Goal: Obtain resource: Download file/media

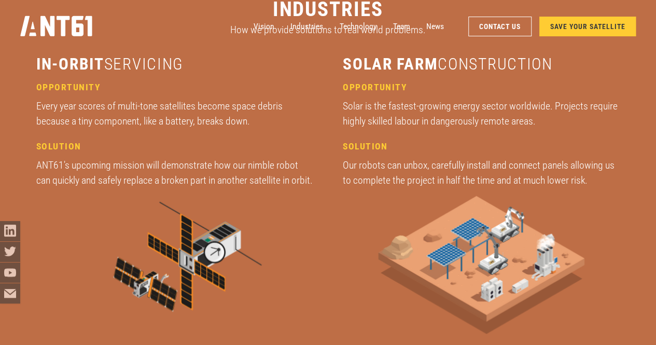
scroll to position [1348, 0]
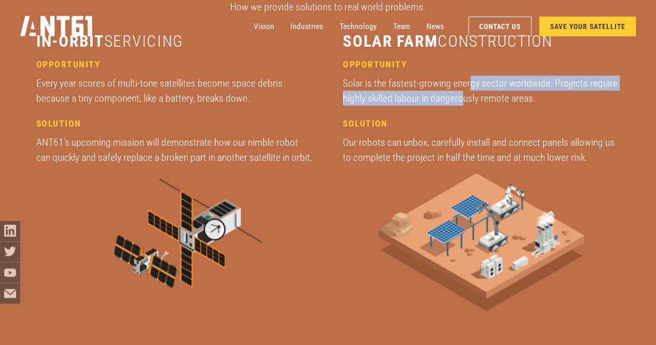
drag, startPoint x: 469, startPoint y: 80, endPoint x: 464, endPoint y: 96, distance: 16.2
click at [464, 96] on div "Solar is the fastest-growing energy sector worldwide. Projects require highly s…" at bounding box center [481, 91] width 277 height 31
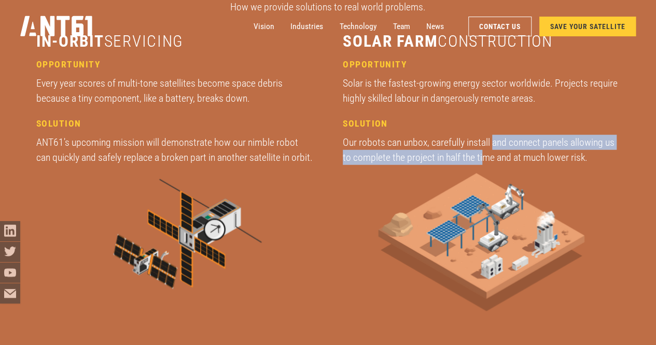
click at [485, 155] on div "solution Our robots can unbox, carefully install and connect panels allowing us…" at bounding box center [481, 141] width 277 height 47
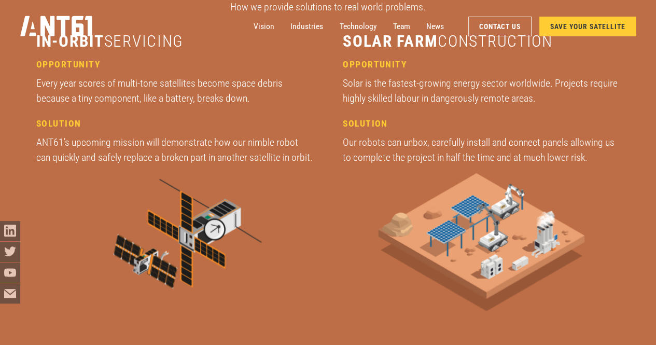
click at [487, 137] on div "Our robots can unbox, carefully install and connect panels allowing us to compl…" at bounding box center [481, 150] width 277 height 31
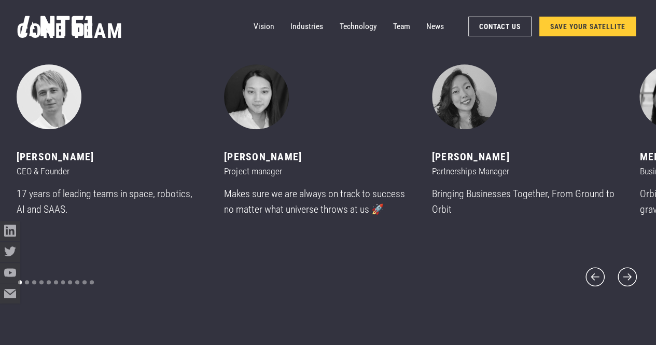
scroll to position [4147, 0]
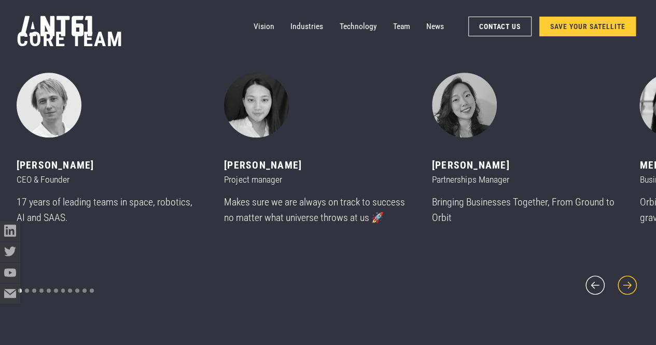
click at [627, 273] on icon "next slide" at bounding box center [627, 285] width 24 height 24
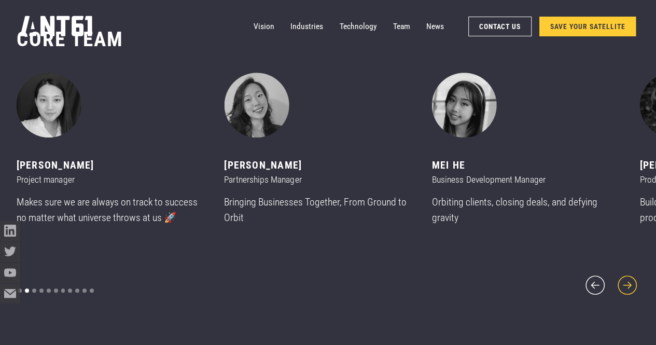
click at [627, 273] on icon "next slide" at bounding box center [627, 285] width 24 height 24
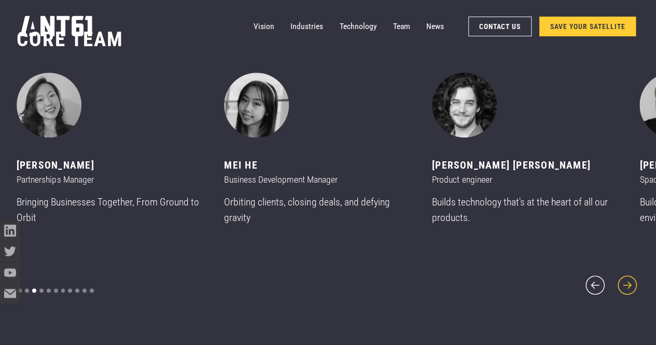
click at [627, 273] on icon "next slide" at bounding box center [627, 285] width 24 height 24
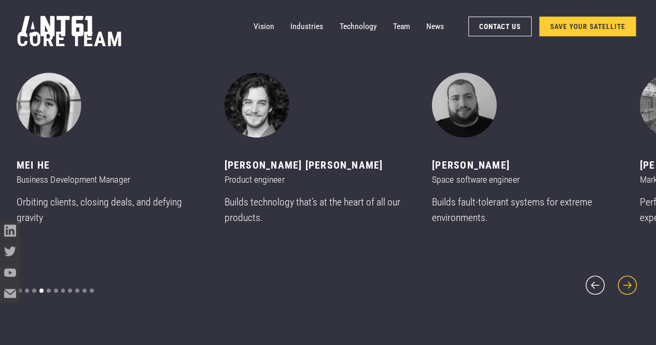
click at [627, 273] on icon "next slide" at bounding box center [627, 285] width 24 height 24
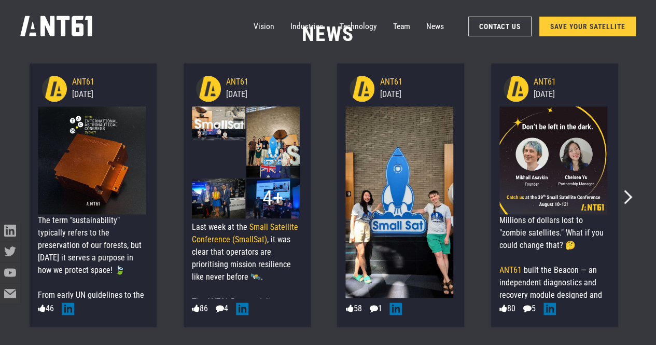
scroll to position [4472, 0]
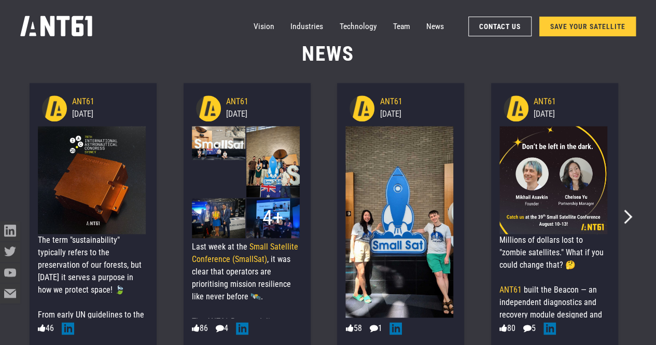
click at [626, 224] on div "ANT61 [DATE] Millions of dollars lost to "zombie satellites." What if you could…" at bounding box center [554, 215] width 154 height 272
click at [626, 219] on icon "Next slide" at bounding box center [625, 216] width 14 height 14
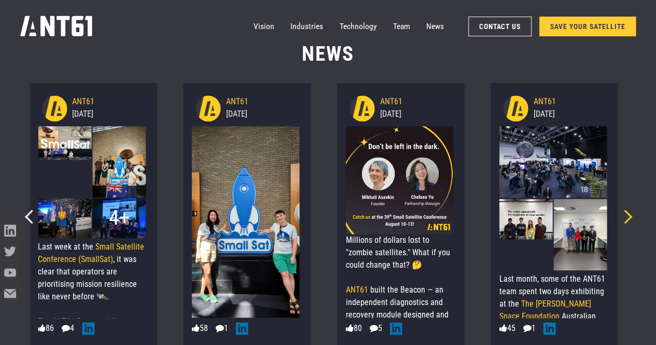
click at [626, 219] on icon "Next slide" at bounding box center [625, 216] width 14 height 14
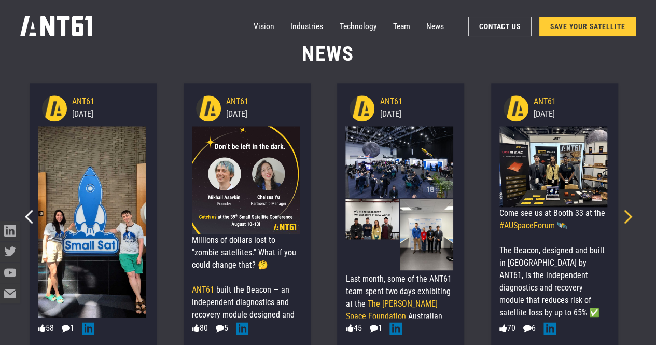
click at [626, 219] on icon "Next slide" at bounding box center [625, 216] width 14 height 14
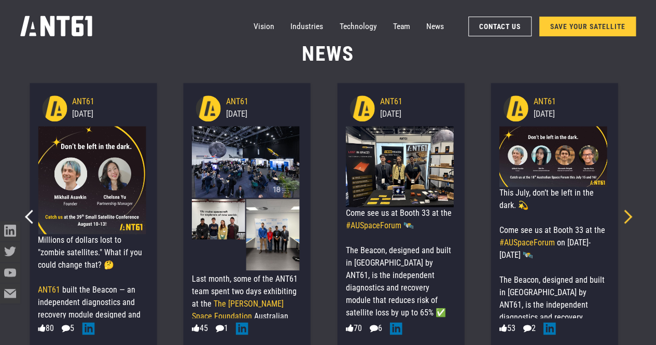
click at [627, 219] on icon "Next slide" at bounding box center [625, 216] width 14 height 14
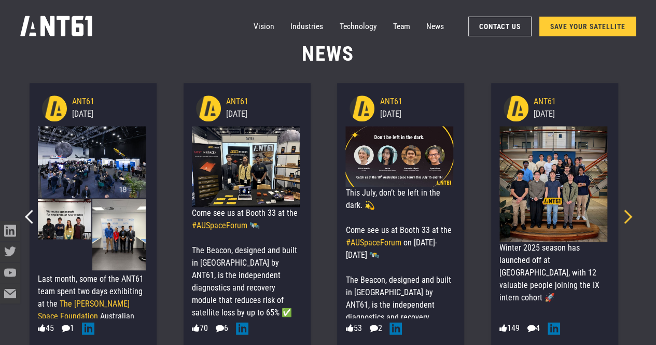
click at [627, 219] on icon "Next slide" at bounding box center [625, 216] width 14 height 14
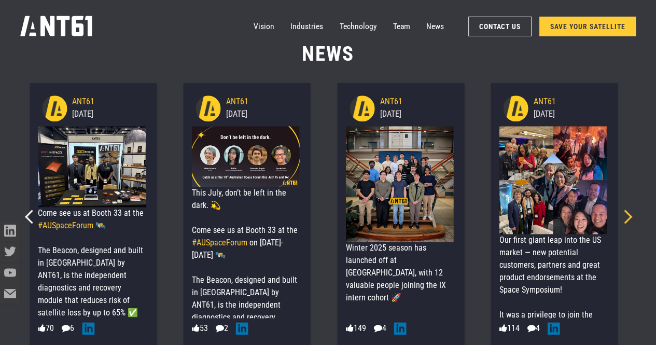
click at [627, 219] on icon "Next slide" at bounding box center [625, 216] width 14 height 14
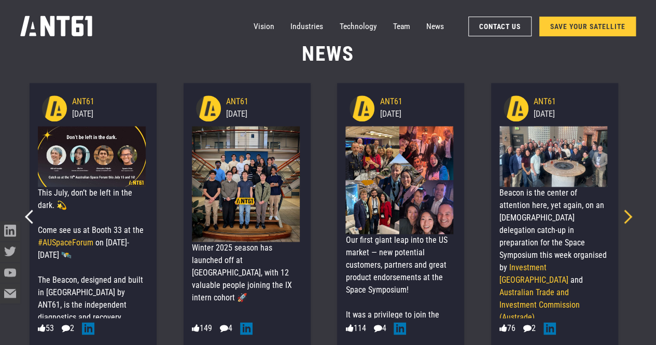
click at [627, 219] on icon "Next slide" at bounding box center [625, 216] width 14 height 14
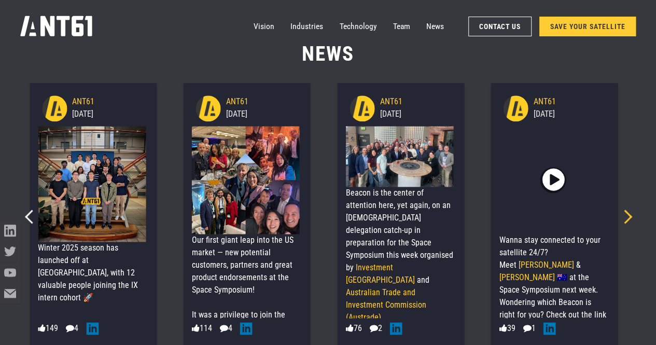
click at [627, 219] on icon "Next slide" at bounding box center [625, 216] width 14 height 14
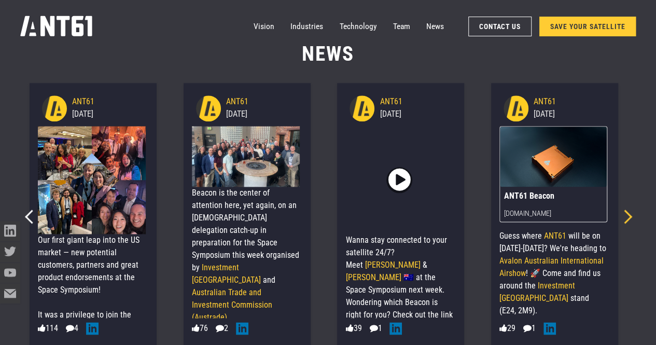
click at [627, 219] on icon "Next slide" at bounding box center [625, 216] width 14 height 14
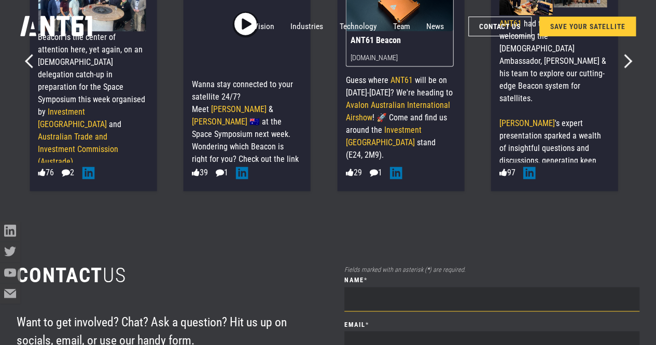
scroll to position [4576, 0]
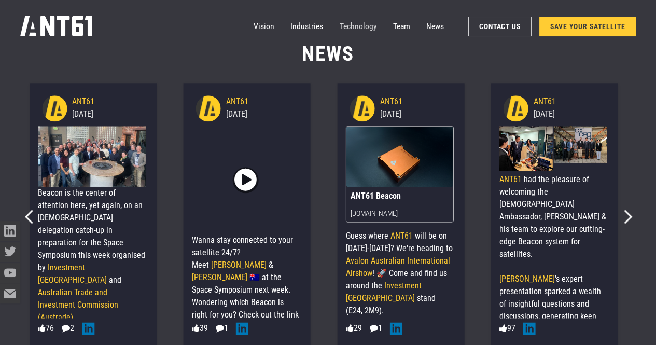
click at [350, 20] on link "Technology" at bounding box center [357, 26] width 37 height 20
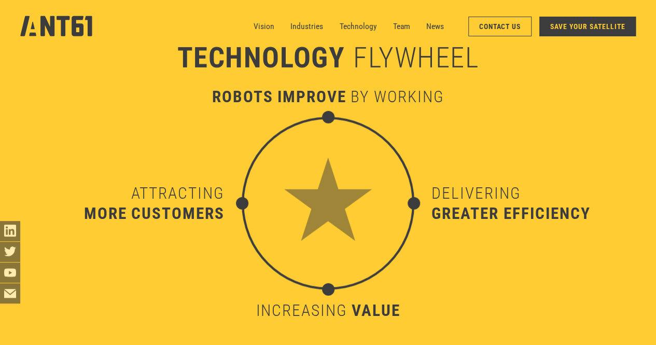
scroll to position [3396, 0]
click at [609, 31] on link "SAVE YOUR SATELLITE" at bounding box center [587, 27] width 96 height 20
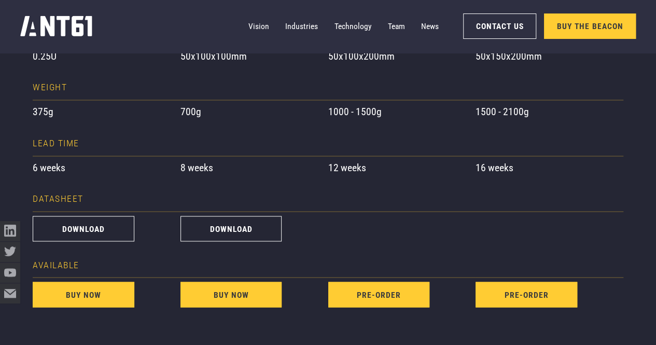
scroll to position [778, 0]
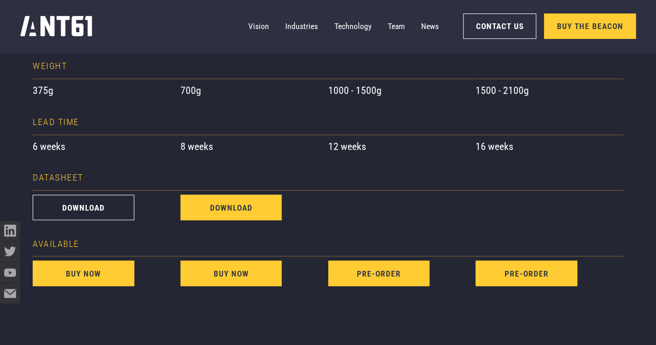
click at [244, 208] on link "download" at bounding box center [230, 206] width 101 height 25
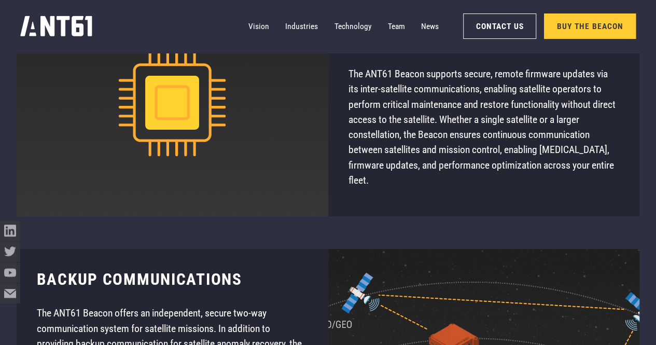
scroll to position [5666, 0]
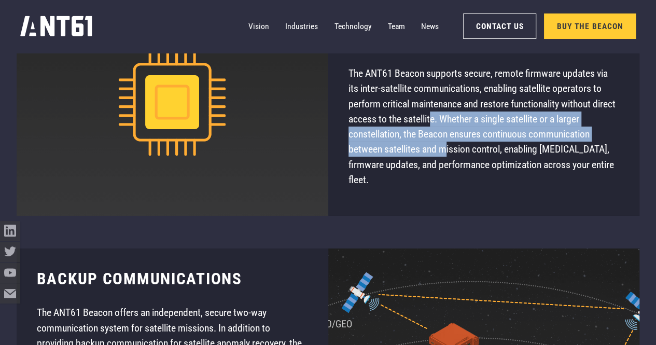
drag, startPoint x: 456, startPoint y: 118, endPoint x: 445, endPoint y: 149, distance: 33.0
click at [445, 149] on p "The ANT61 Beacon supports secure, remote firmware updates via its inter-satelli…" at bounding box center [483, 127] width 271 height 122
click at [468, 137] on p "The ANT61 Beacon supports secure, remote firmware updates via its inter-satelli…" at bounding box center [483, 127] width 271 height 122
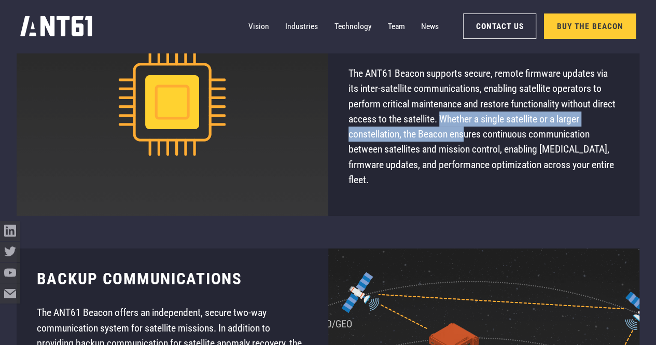
drag, startPoint x: 468, startPoint y: 137, endPoint x: 469, endPoint y: 123, distance: 14.1
click at [469, 123] on p "The ANT61 Beacon supports secure, remote firmware updates via its inter-satelli…" at bounding box center [483, 127] width 271 height 122
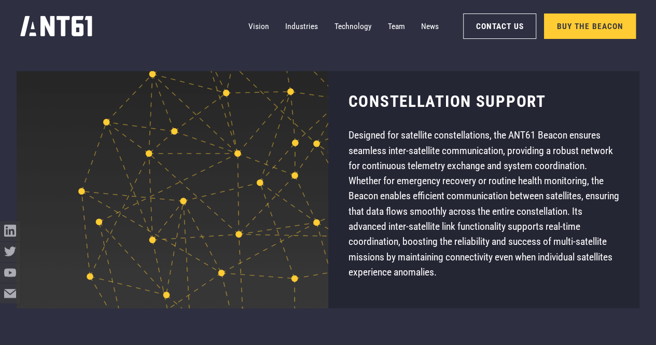
scroll to position [6100, 0]
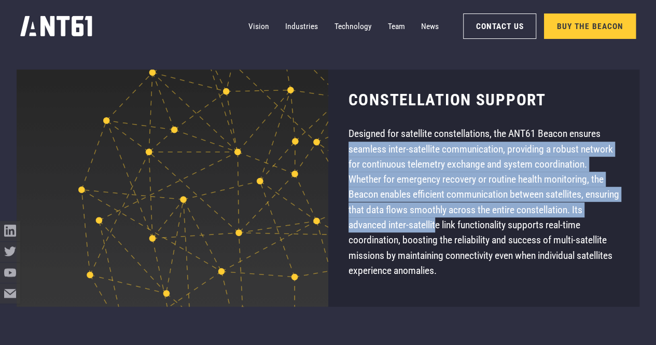
drag, startPoint x: 334, startPoint y: 155, endPoint x: 450, endPoint y: 231, distance: 138.9
click at [450, 231] on div "Constellation support Designed for satellite constellations, the ANT61 Beacon e…" at bounding box center [484, 187] width 312 height 237
click at [450, 231] on p "Designed for satellite constellations, the ANT61 Beacon ensures seamless inter-…" at bounding box center [483, 202] width 271 height 152
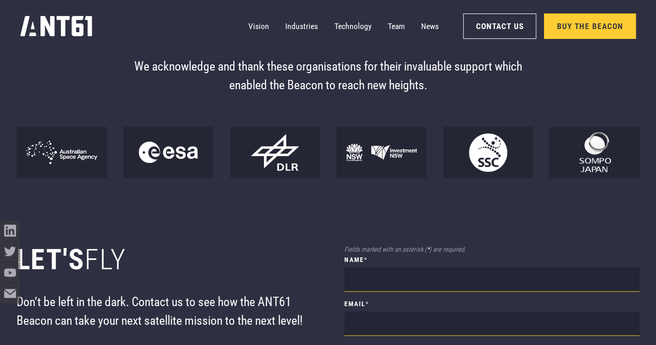
scroll to position [6708, 0]
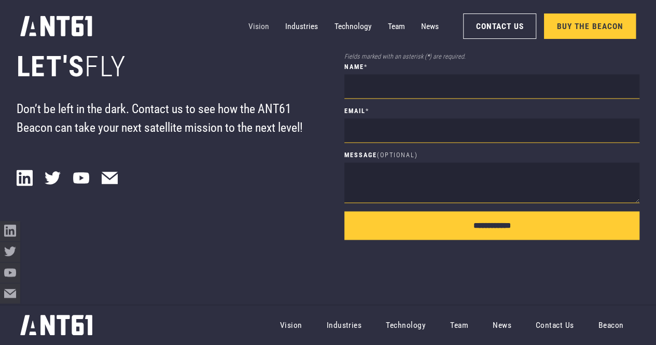
click at [252, 28] on link "Vision" at bounding box center [258, 26] width 21 height 20
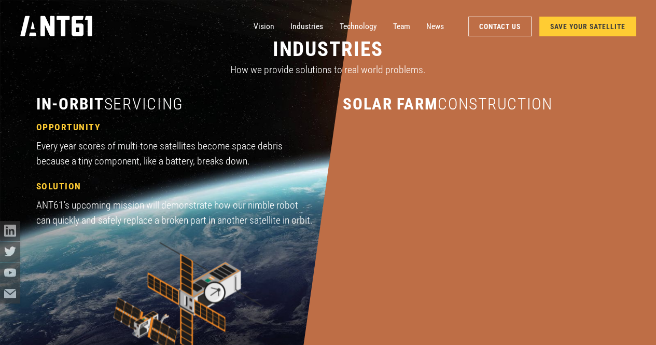
scroll to position [726, 0]
